Goal: Information Seeking & Learning: Learn about a topic

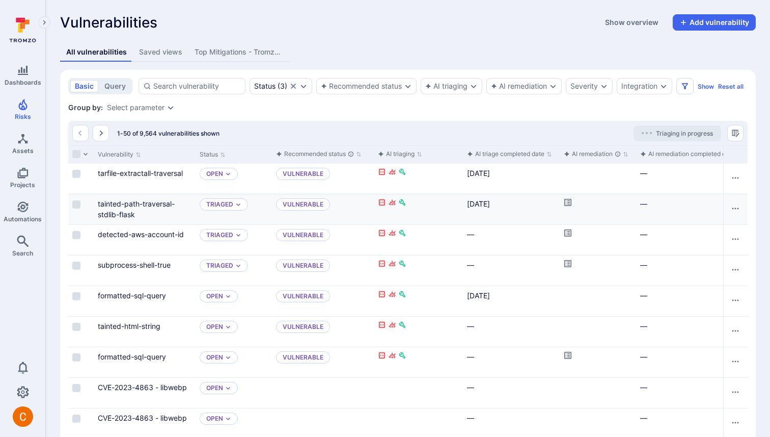
click at [570, 206] on link "Cell for aiCtx.remediationStatus" at bounding box center [568, 203] width 8 height 9
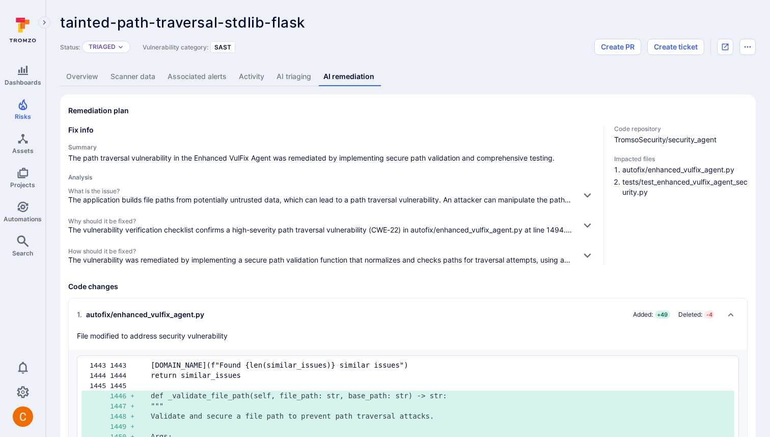
click at [398, 51] on div "Status: Triaged Vulnerability category: SAST Create PR Create ticket" at bounding box center [408, 47] width 696 height 16
click at [586, 192] on icon "button" at bounding box center [587, 195] width 11 height 11
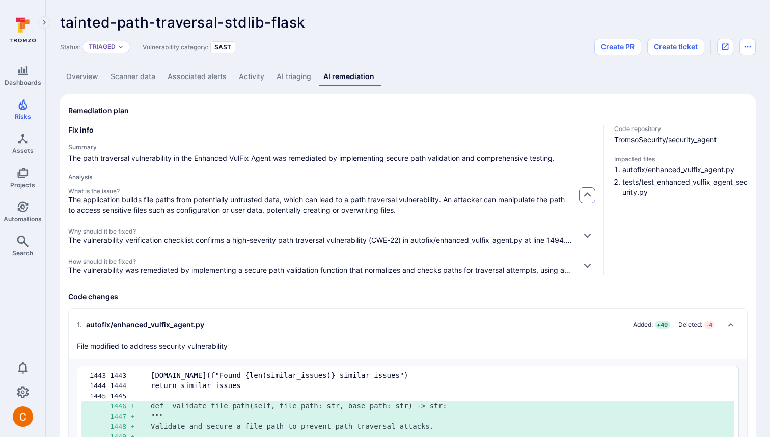
click at [586, 192] on icon "button" at bounding box center [587, 195] width 11 height 11
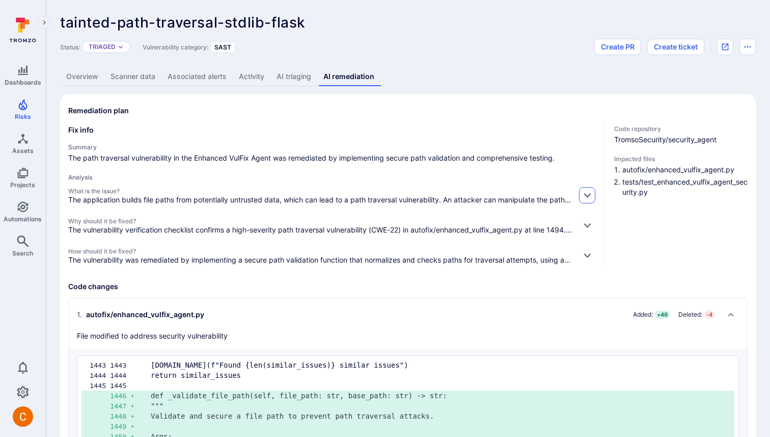
click at [585, 198] on icon "button" at bounding box center [587, 195] width 11 height 11
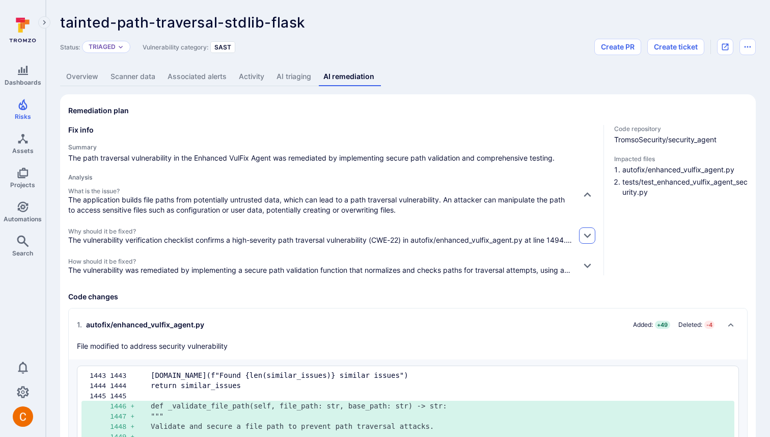
click at [586, 234] on icon "button" at bounding box center [587, 235] width 11 height 11
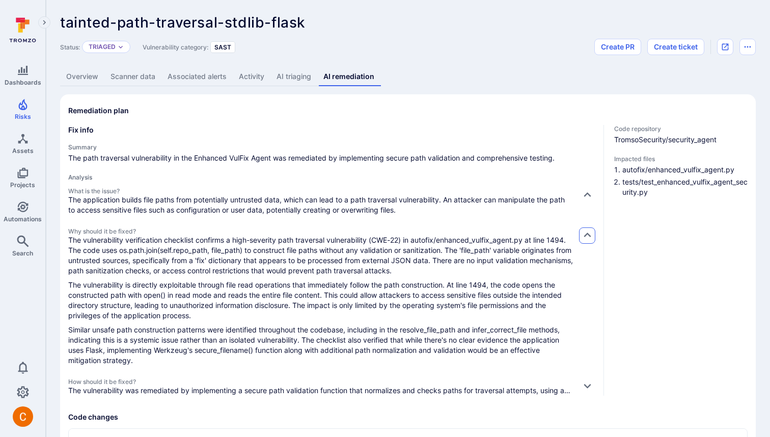
click at [586, 236] on icon "button" at bounding box center [587, 235] width 11 height 11
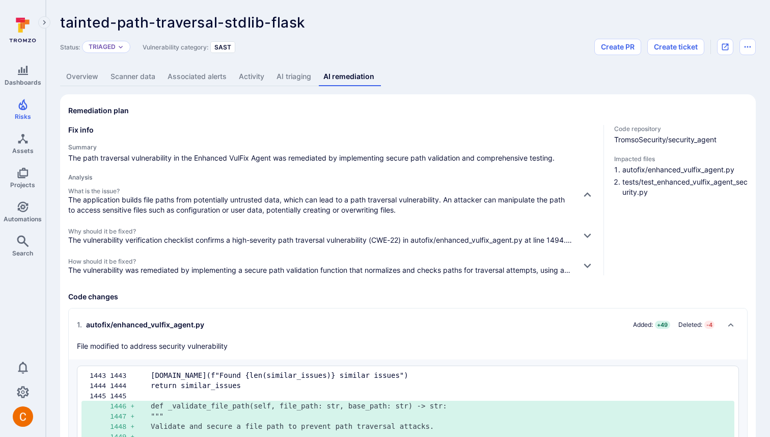
click at [590, 254] on div "What is the issue? The application builds file paths from potentially untrusted…" at bounding box center [331, 231] width 527 height 88
click at [590, 262] on icon "button" at bounding box center [587, 265] width 11 height 11
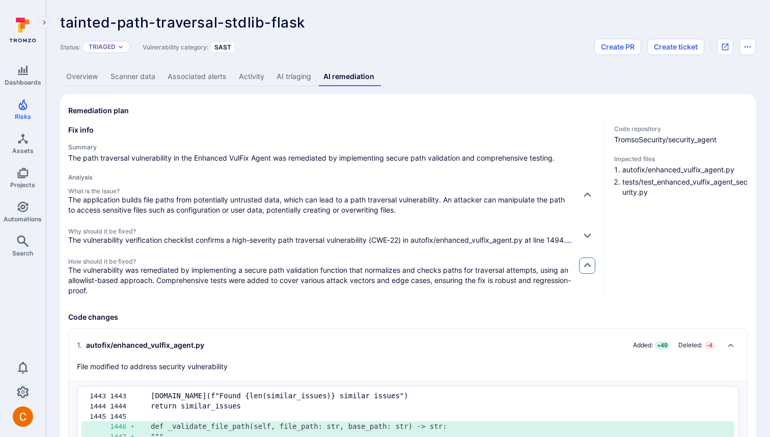
click at [590, 262] on icon "button" at bounding box center [587, 265] width 11 height 11
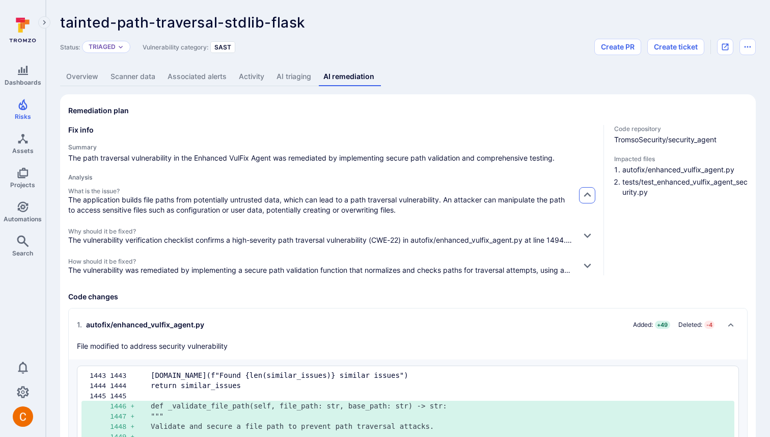
click at [584, 192] on icon "button" at bounding box center [587, 195] width 11 height 11
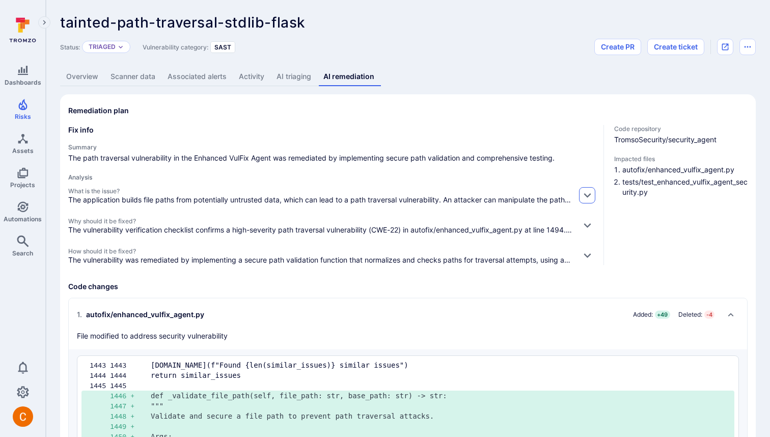
click at [584, 192] on icon "button" at bounding box center [587, 195] width 11 height 11
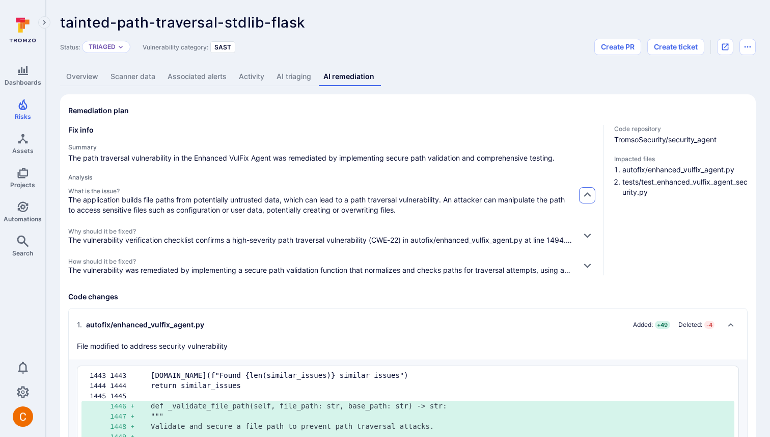
click at [584, 192] on icon "button" at bounding box center [587, 195] width 11 height 11
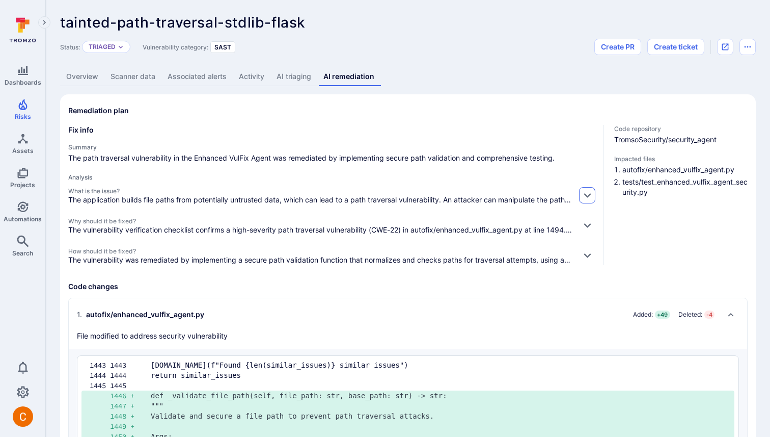
click at [584, 192] on icon "button" at bounding box center [587, 195] width 11 height 11
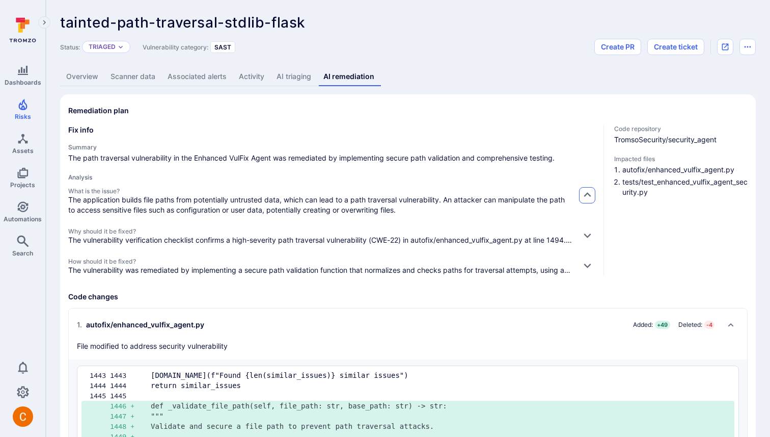
click at [584, 192] on icon "button" at bounding box center [587, 195] width 11 height 11
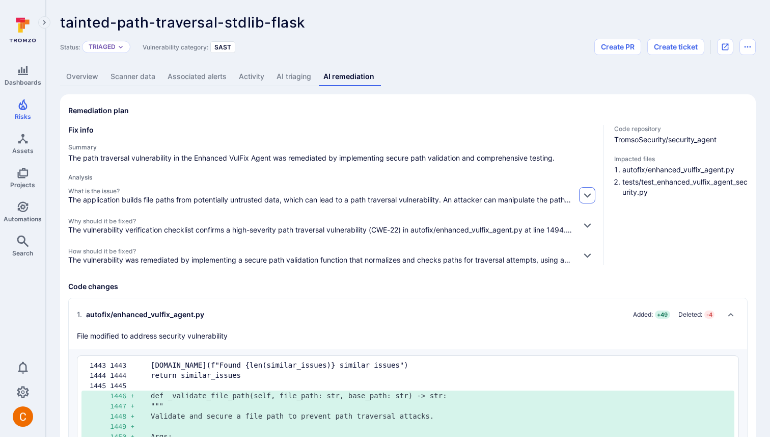
click at [584, 192] on icon "button" at bounding box center [587, 195] width 11 height 11
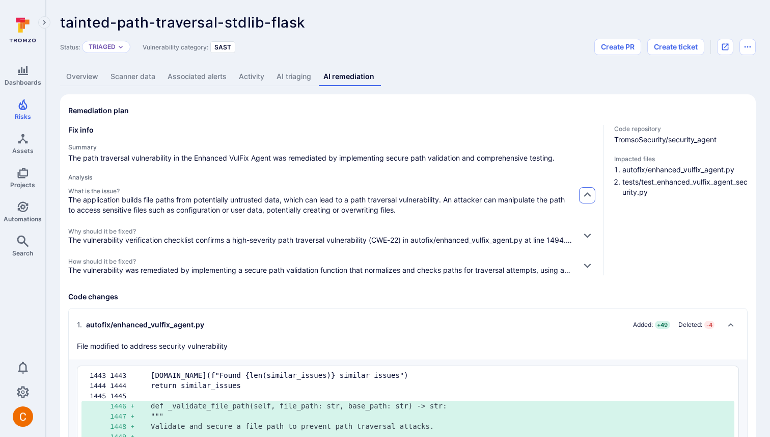
click at [584, 192] on icon "button" at bounding box center [587, 195] width 11 height 11
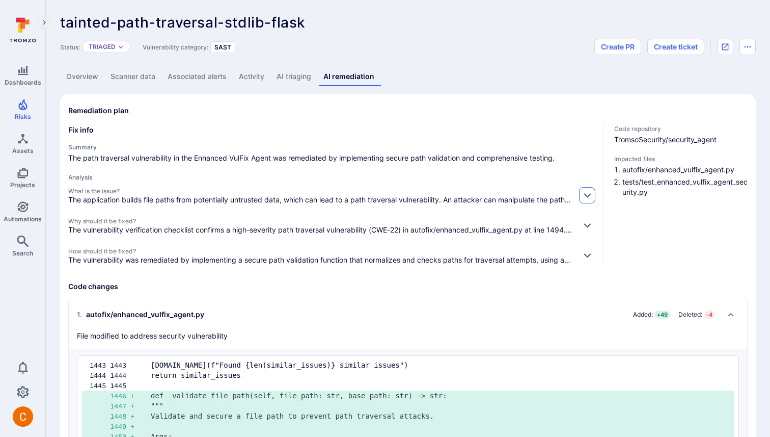
click at [584, 192] on icon "button" at bounding box center [587, 195] width 11 height 11
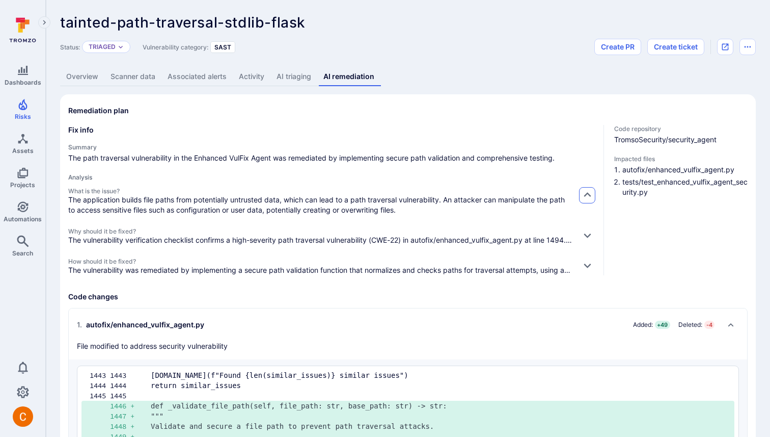
click at [584, 192] on icon "button" at bounding box center [587, 195] width 11 height 11
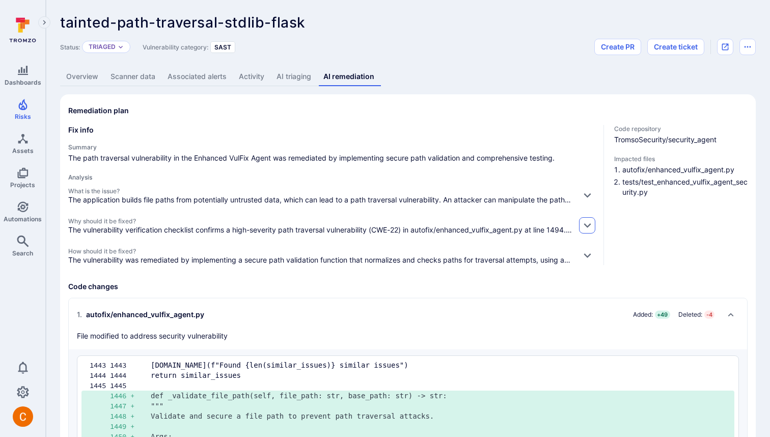
click at [579, 227] on button "button" at bounding box center [587, 225] width 16 height 16
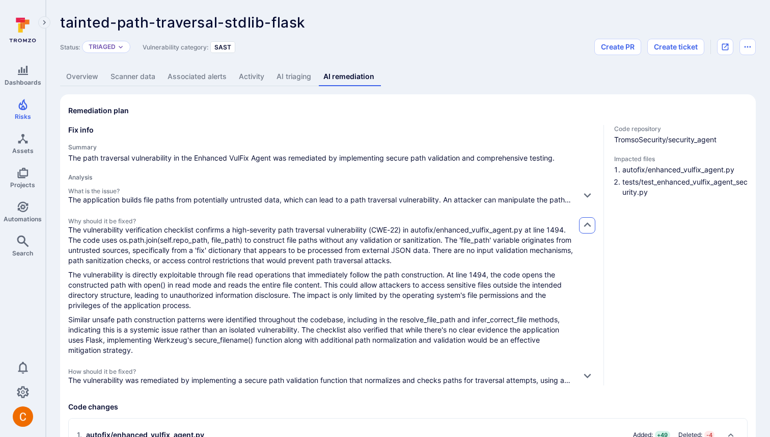
click at [579, 227] on button "button" at bounding box center [587, 225] width 16 height 16
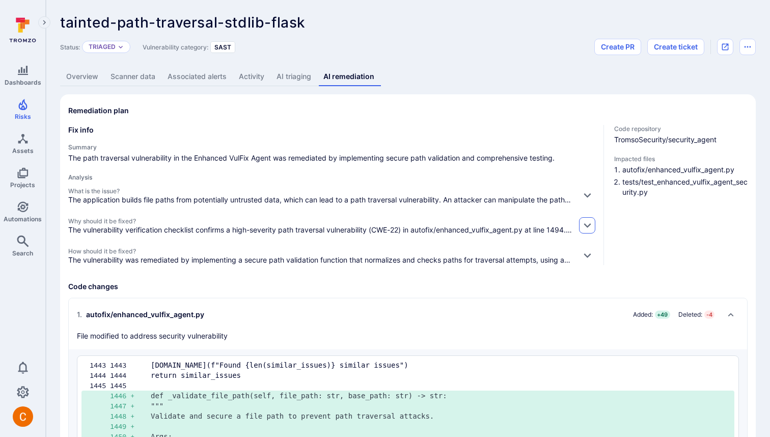
click at [579, 227] on button "button" at bounding box center [587, 225] width 16 height 16
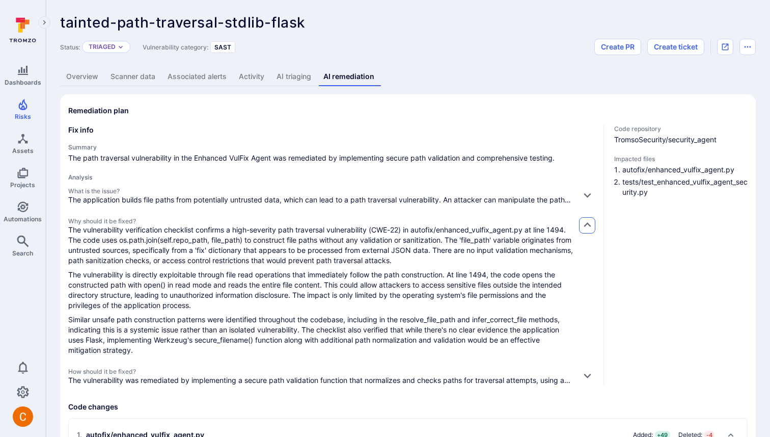
click at [579, 227] on button "button" at bounding box center [587, 225] width 16 height 16
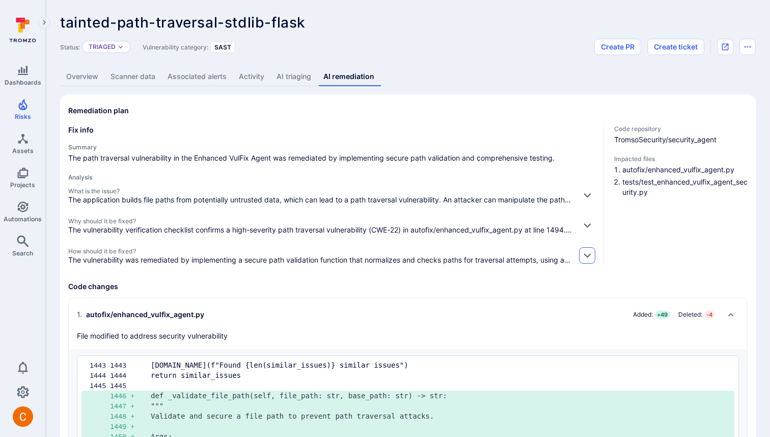
click at [581, 253] on button "button" at bounding box center [587, 255] width 16 height 16
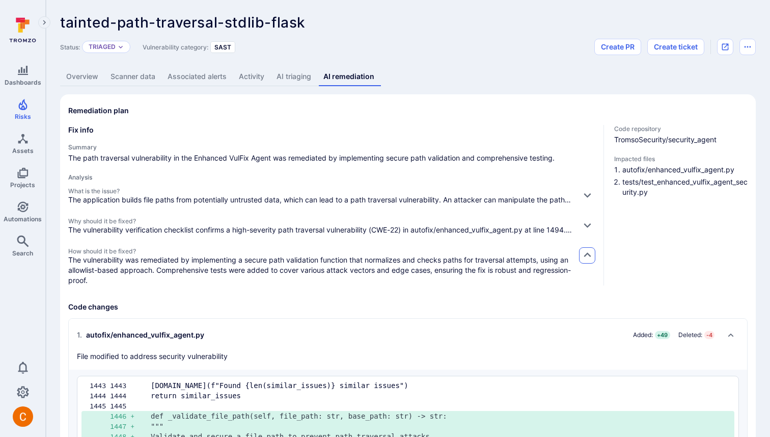
click at [581, 253] on button "button" at bounding box center [587, 255] width 16 height 16
